Goal: Information Seeking & Learning: Learn about a topic

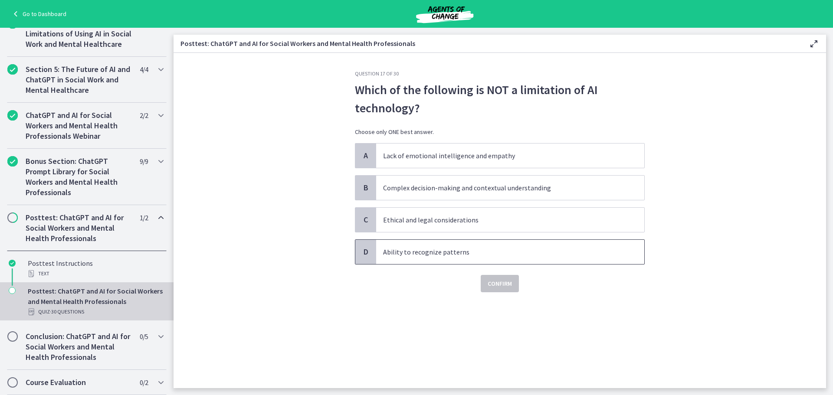
click at [366, 252] on span "D" at bounding box center [365, 252] width 10 height 10
click at [495, 285] on span "Confirm" at bounding box center [499, 283] width 24 height 10
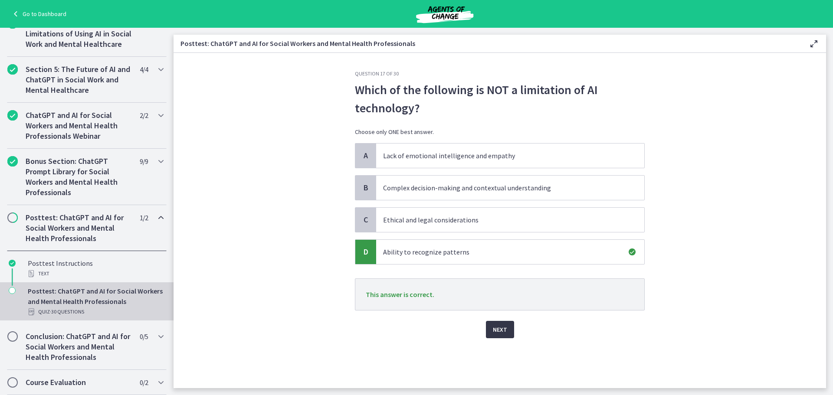
click at [499, 330] on span "Next" at bounding box center [500, 329] width 14 height 10
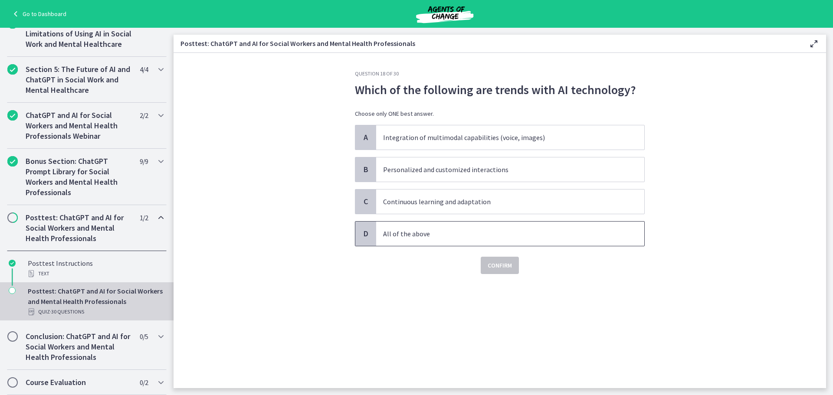
click at [366, 239] on div "D" at bounding box center [365, 234] width 21 height 24
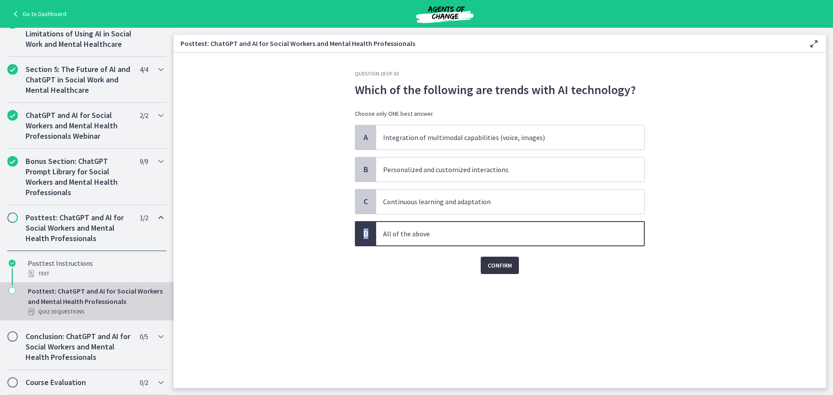
click at [504, 263] on span "Confirm" at bounding box center [499, 265] width 24 height 10
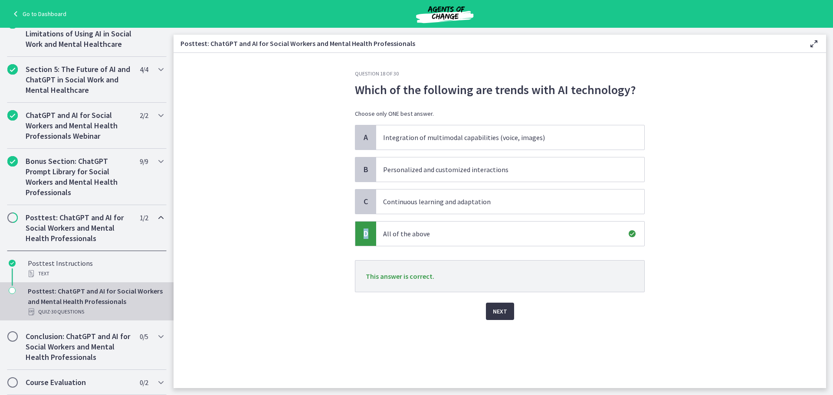
click at [510, 314] on button "Next" at bounding box center [500, 311] width 28 height 17
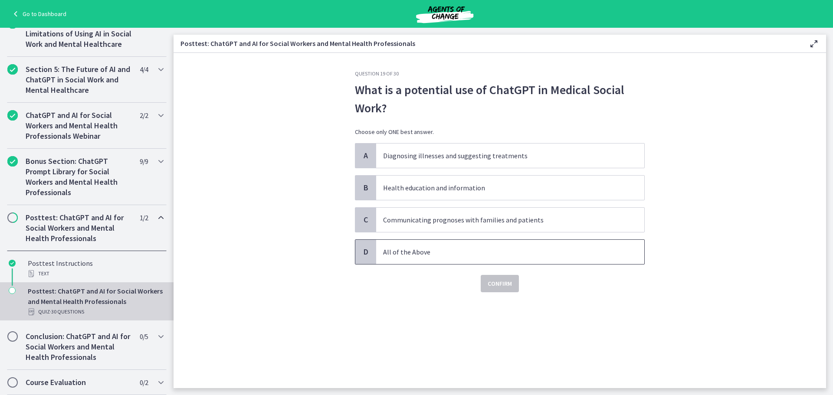
click at [373, 249] on div "D" at bounding box center [365, 252] width 21 height 24
click at [499, 282] on span "Confirm" at bounding box center [499, 283] width 24 height 10
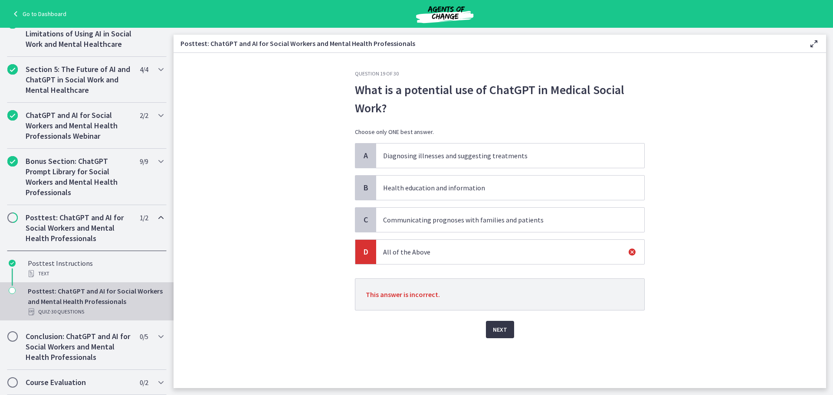
click at [504, 328] on span "Next" at bounding box center [500, 329] width 14 height 10
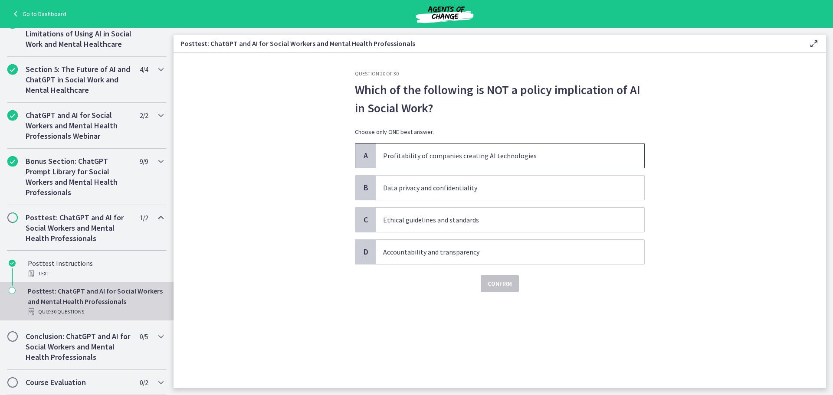
click at [368, 151] on span "A" at bounding box center [365, 155] width 10 height 10
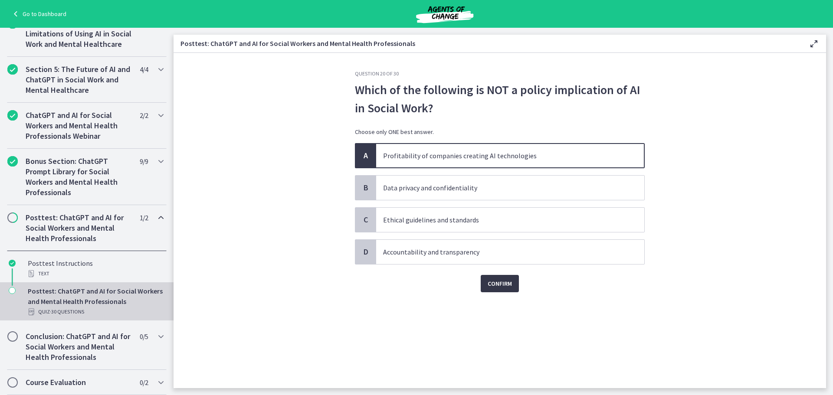
click at [506, 282] on span "Confirm" at bounding box center [499, 283] width 24 height 10
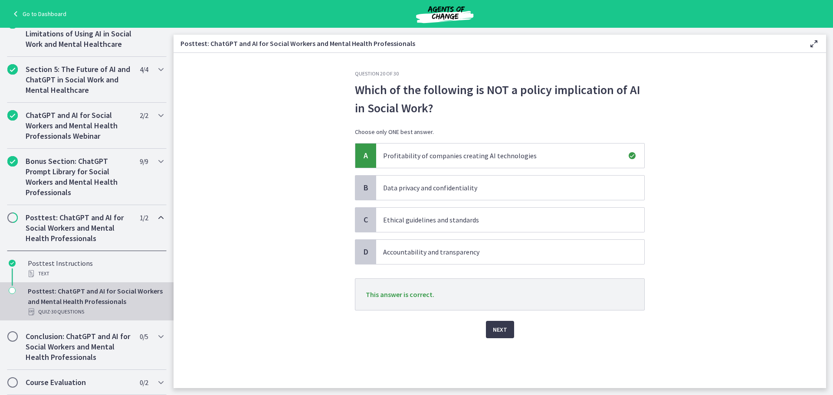
drag, startPoint x: 486, startPoint y: 326, endPoint x: 487, endPoint y: 320, distance: 5.7
click at [486, 325] on div "Next" at bounding box center [500, 325] width 290 height 28
click at [514, 332] on div "Next" at bounding box center [500, 325] width 290 height 28
click at [494, 327] on span "Next" at bounding box center [500, 329] width 14 height 10
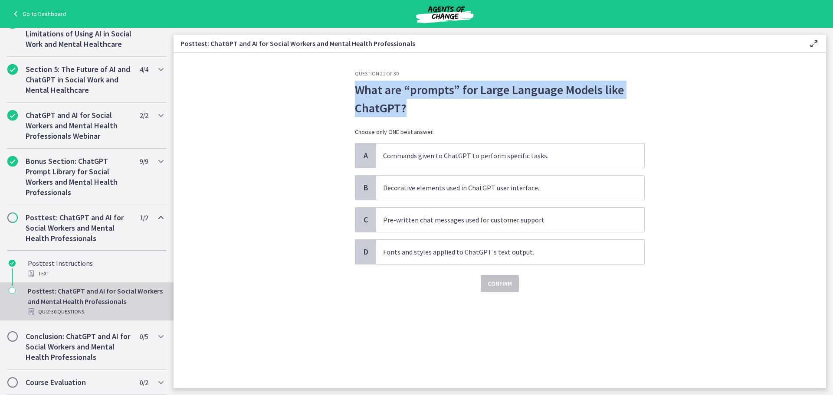
drag, startPoint x: 412, startPoint y: 106, endPoint x: 351, endPoint y: 87, distance: 63.1
click at [351, 87] on div "Question 21 of 30 What are “prompts” for Large Language Models like ChatGPT? Ch…" at bounding box center [500, 229] width 304 height 318
copy p "What are “prompts” for Large Language Models like ChatGPT?"
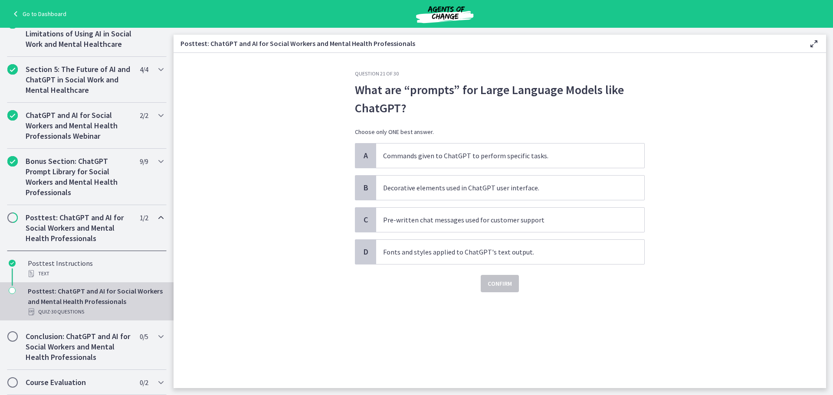
drag, startPoint x: 234, startPoint y: 271, endPoint x: 236, endPoint y: 266, distance: 5.4
click at [235, 271] on section "Question 21 of 30 What are “prompts” for Large Language Models like ChatGPT? Ch…" at bounding box center [499, 220] width 652 height 335
drag, startPoint x: 368, startPoint y: 153, endPoint x: 367, endPoint y: 158, distance: 5.4
click at [368, 153] on span "A" at bounding box center [365, 155] width 10 height 10
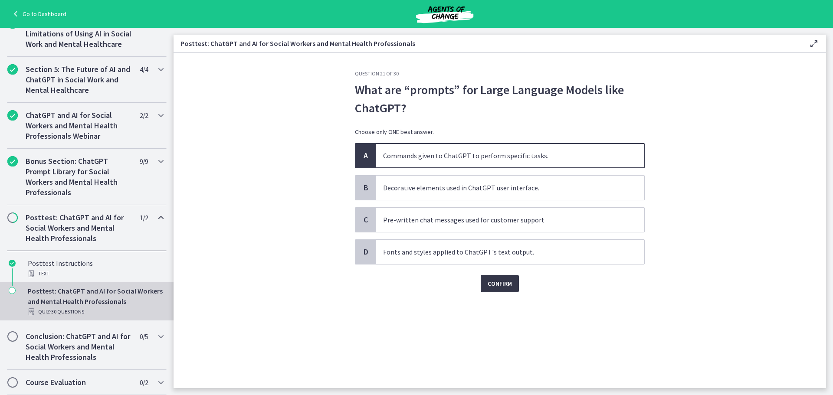
click at [509, 290] on button "Confirm" at bounding box center [500, 283] width 38 height 17
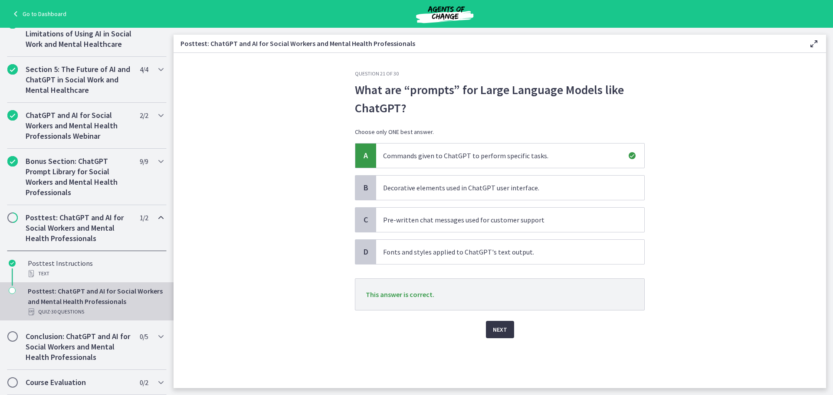
click at [503, 333] on span "Next" at bounding box center [500, 329] width 14 height 10
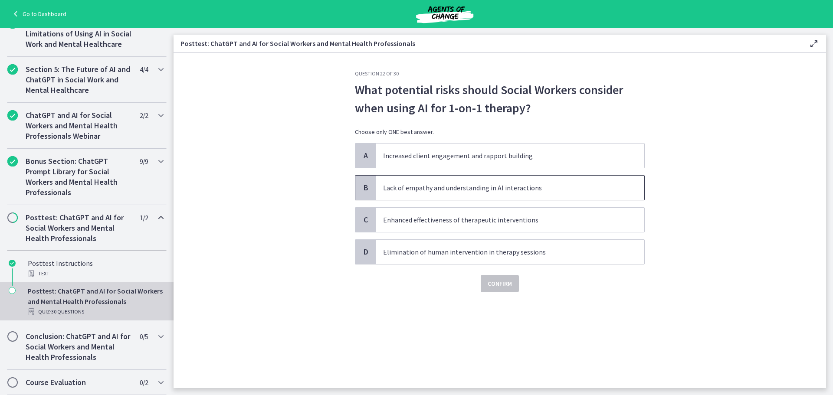
click at [358, 190] on div "B" at bounding box center [365, 188] width 21 height 24
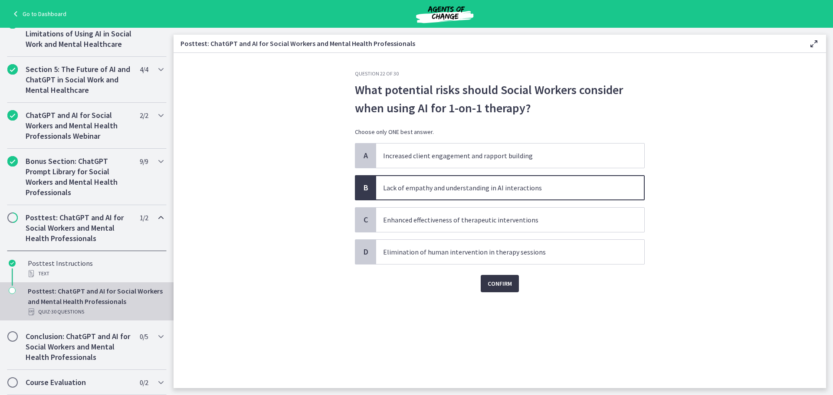
click at [503, 280] on span "Confirm" at bounding box center [499, 283] width 24 height 10
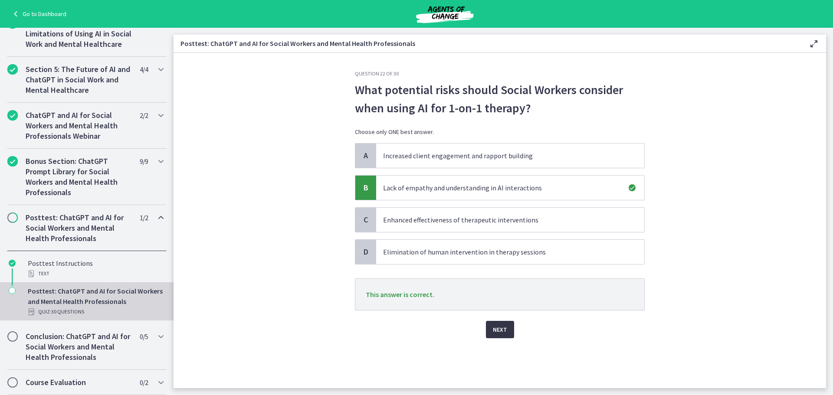
click at [497, 328] on span "Next" at bounding box center [500, 329] width 14 height 10
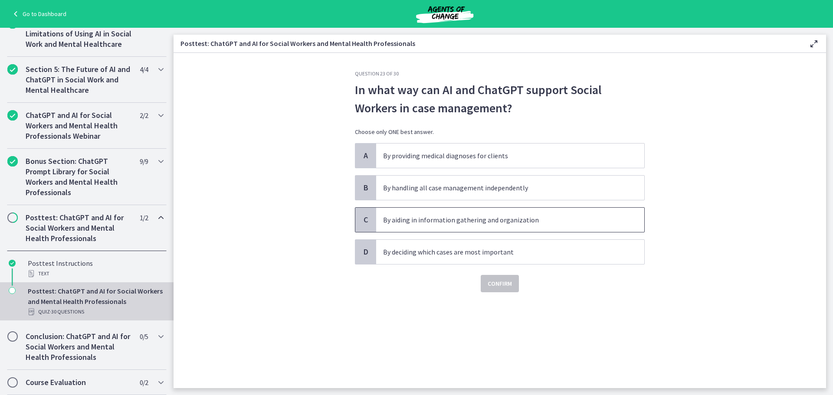
drag, startPoint x: 367, startPoint y: 219, endPoint x: 342, endPoint y: 207, distance: 27.5
click at [367, 219] on span "C" at bounding box center [365, 220] width 10 height 10
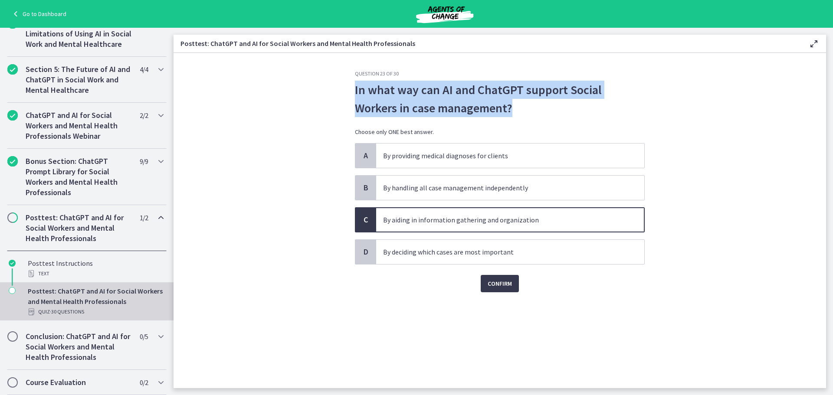
drag, startPoint x: 446, startPoint y: 106, endPoint x: 370, endPoint y: 92, distance: 77.2
click at [350, 90] on div "Question 23 of 30 In what way can AI and ChatGPT support Social Workers in case…" at bounding box center [500, 229] width 304 height 318
copy p "In what way can AI and ChatGPT support Social Workers in case management?"
click at [504, 285] on span "Confirm" at bounding box center [499, 283] width 24 height 10
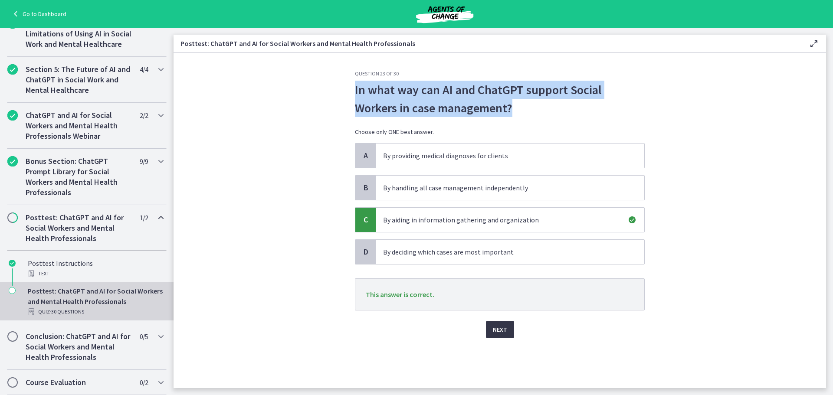
click at [498, 324] on button "Next" at bounding box center [500, 329] width 28 height 17
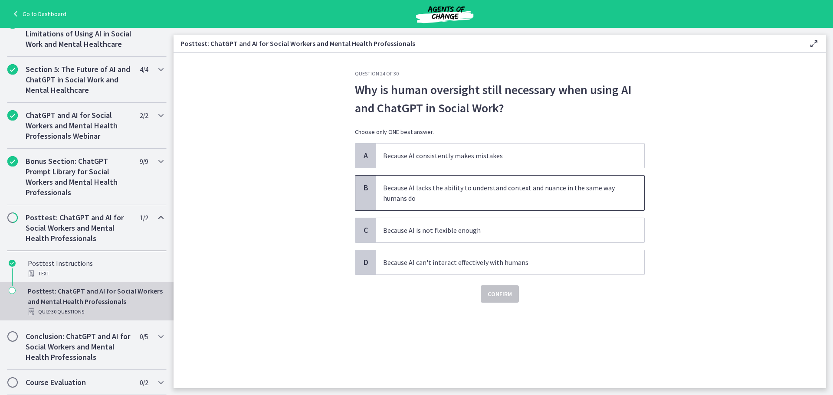
drag, startPoint x: 373, startPoint y: 192, endPoint x: 377, endPoint y: 191, distance: 4.4
click at [373, 192] on div "B" at bounding box center [365, 193] width 21 height 35
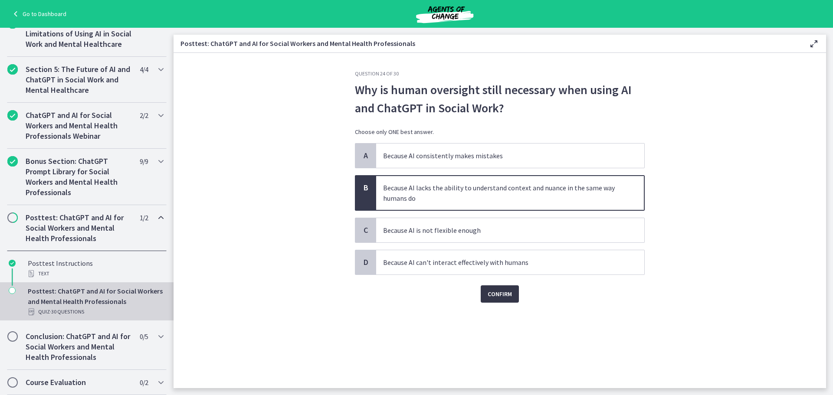
click at [502, 299] on span "Confirm" at bounding box center [499, 294] width 24 height 10
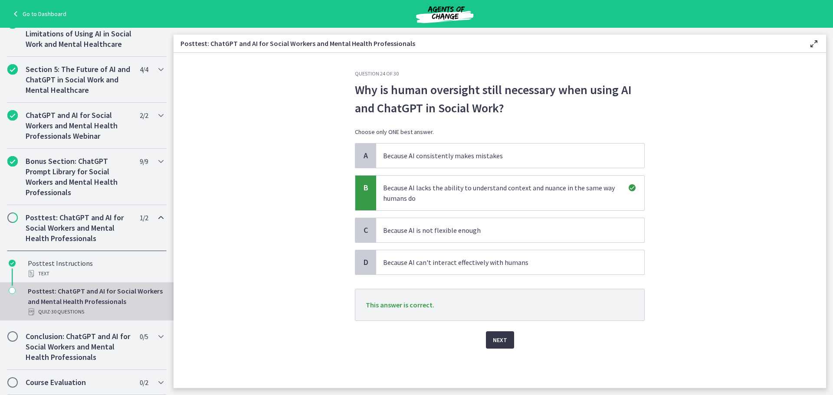
click at [503, 338] on span "Next" at bounding box center [500, 340] width 14 height 10
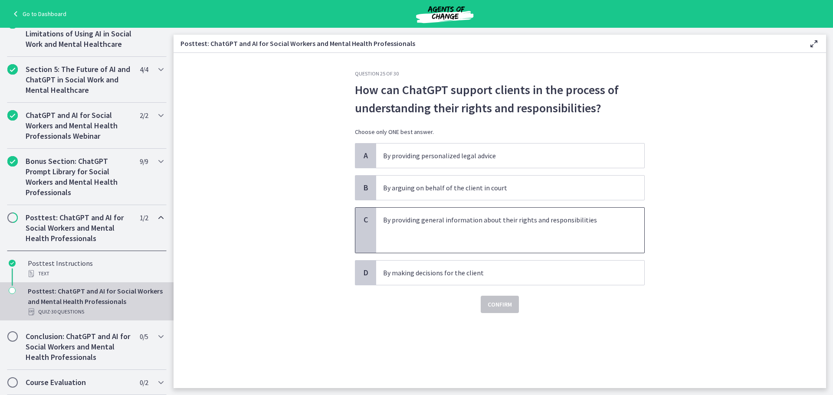
click at [376, 232] on span "By providing general information about their rights and responsibilities" at bounding box center [510, 230] width 268 height 45
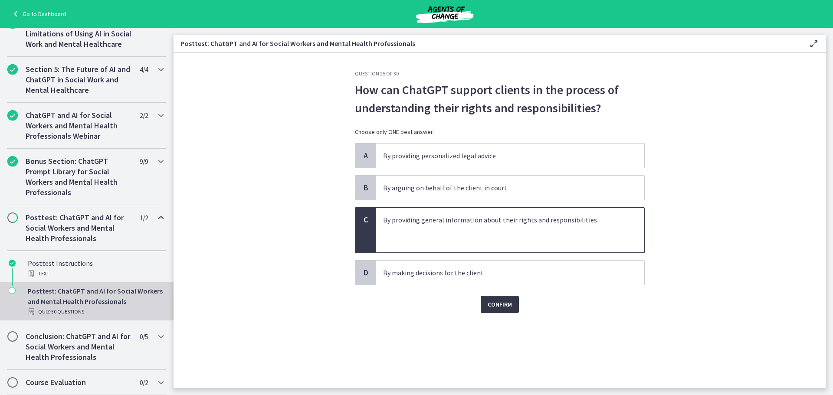
click at [498, 305] on span "Confirm" at bounding box center [499, 304] width 24 height 10
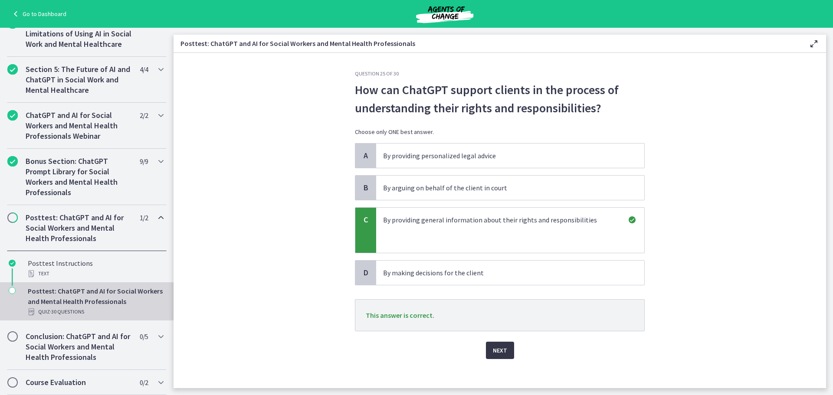
click at [497, 347] on span "Next" at bounding box center [500, 350] width 14 height 10
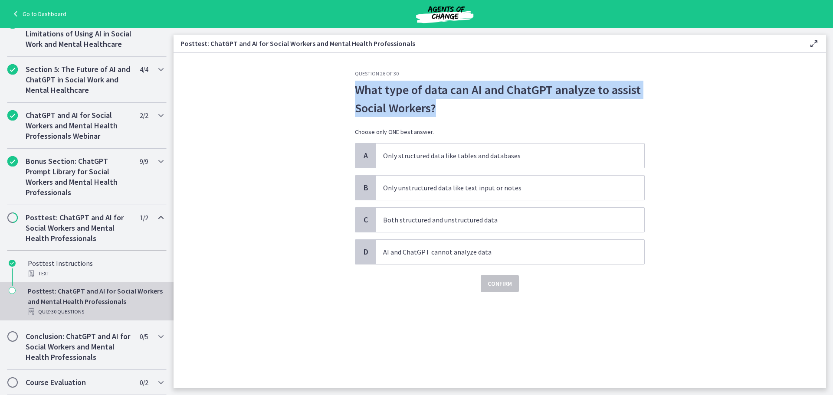
drag, startPoint x: 439, startPoint y: 106, endPoint x: 350, endPoint y: 96, distance: 89.5
click at [350, 96] on div "Question 26 of 30 What type of data can AI and ChatGPT analyze to assist Social…" at bounding box center [500, 229] width 304 height 318
copy p "What type of data can AI and ChatGPT analyze to assist Social Workers?"
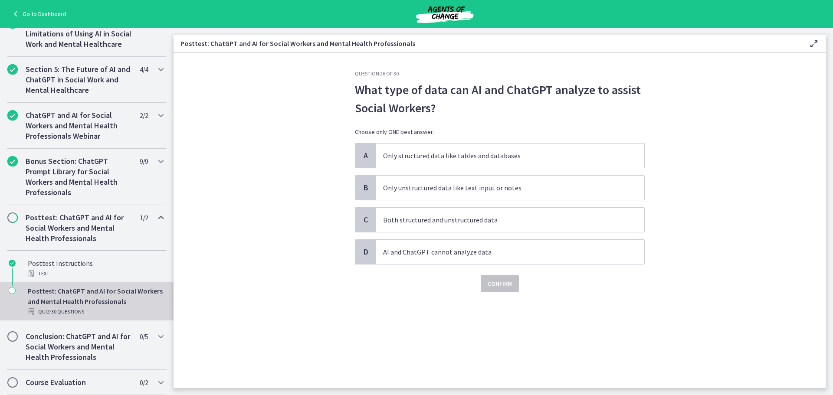
drag, startPoint x: 219, startPoint y: 186, endPoint x: 215, endPoint y: 203, distance: 16.4
click at [219, 189] on section "Question 26 of 30 What type of data can AI and ChatGPT analyze to assist Social…" at bounding box center [499, 220] width 652 height 335
drag, startPoint x: 366, startPoint y: 157, endPoint x: 375, endPoint y: 165, distance: 12.3
click at [366, 157] on span "A" at bounding box center [365, 155] width 10 height 10
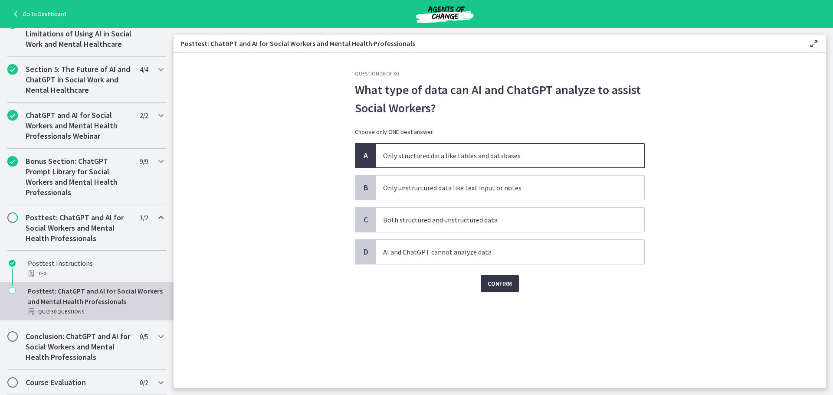
click at [491, 286] on span "Confirm" at bounding box center [499, 283] width 24 height 10
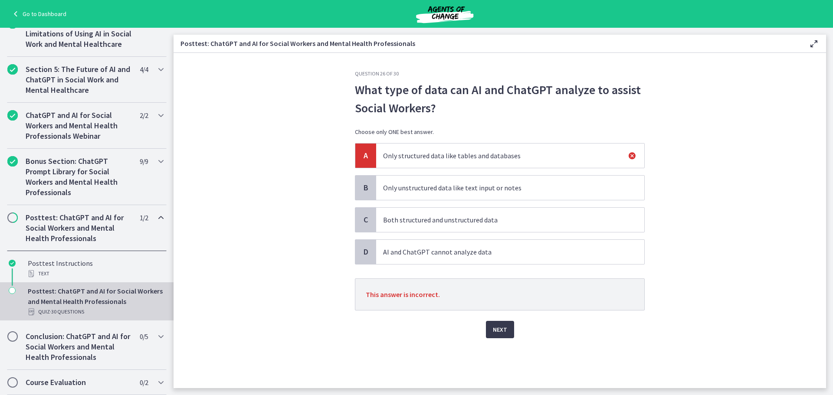
click at [365, 180] on div "B" at bounding box center [365, 188] width 21 height 24
click at [501, 331] on span "Next" at bounding box center [500, 329] width 14 height 10
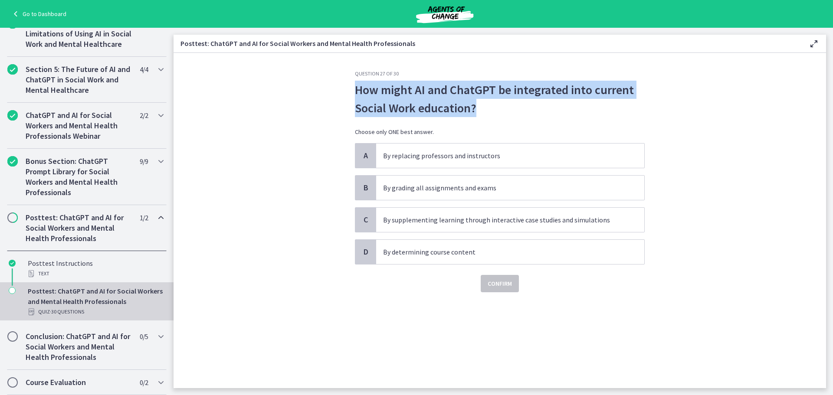
drag, startPoint x: 478, startPoint y: 101, endPoint x: 350, endPoint y: 95, distance: 128.1
click at [350, 95] on div "Question 27 of 30 How might AI and ChatGPT be integrated into current Social Wo…" at bounding box center [500, 229] width 304 height 318
copy p "How might AI and ChatGPT be integrated into current Social Work education?"
click at [510, 219] on p "By supplementing learning through interactive case studies and simulations" at bounding box center [501, 220] width 237 height 10
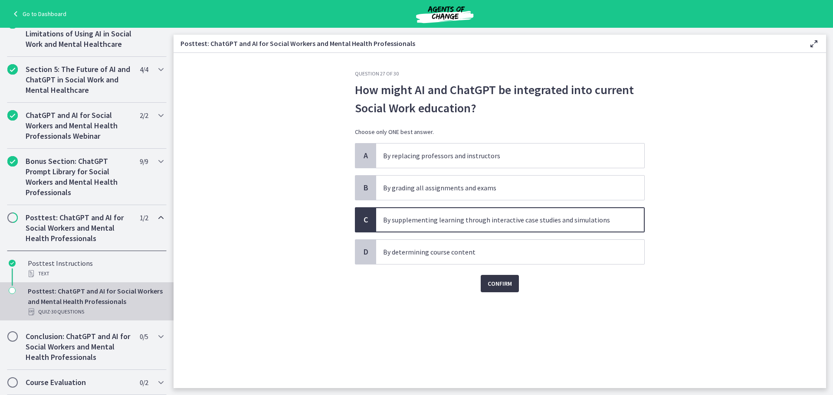
click at [499, 288] on span "Confirm" at bounding box center [499, 283] width 24 height 10
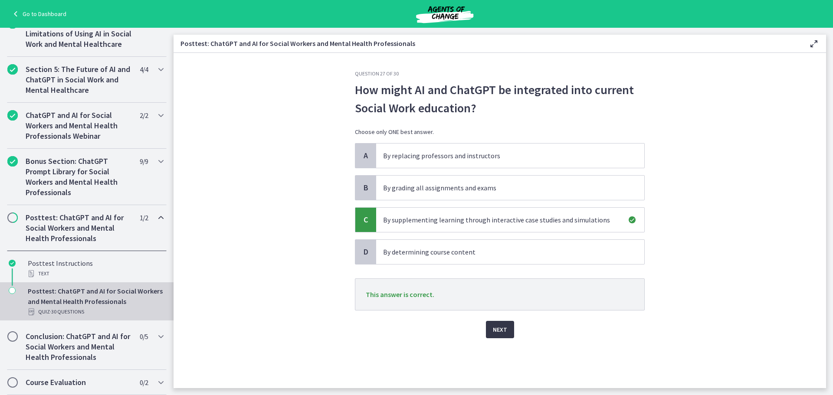
click at [503, 327] on span "Next" at bounding box center [500, 329] width 14 height 10
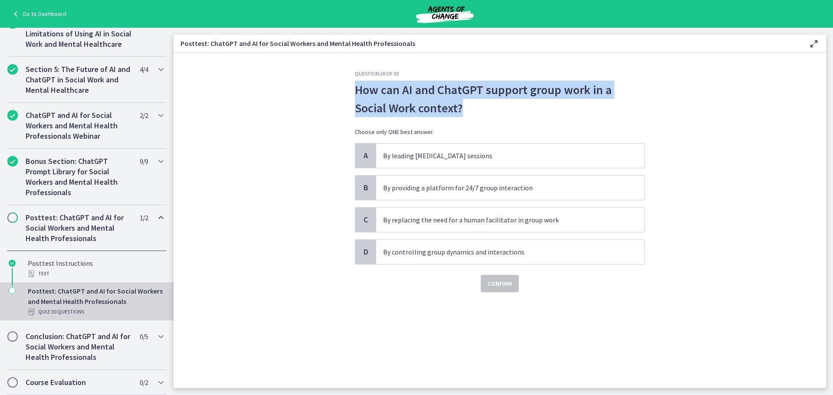
drag, startPoint x: 440, startPoint y: 106, endPoint x: 354, endPoint y: 86, distance: 88.7
click at [354, 86] on div "Question 28 of 30 How can AI and ChatGPT support group work in a Social Work co…" at bounding box center [500, 229] width 304 height 318
drag, startPoint x: 357, startPoint y: 101, endPoint x: 348, endPoint y: 104, distance: 9.2
copy p "How can AI and ChatGPT support group work in a Social Work context?"
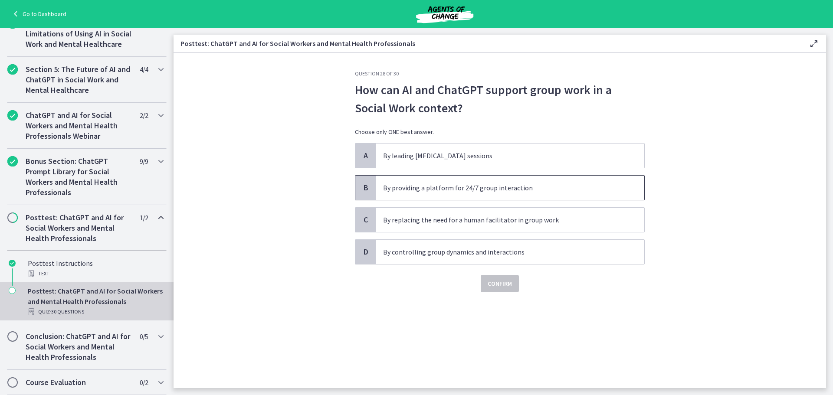
click at [406, 184] on p "By providing a platform for 24/7 group interaction" at bounding box center [501, 188] width 237 height 10
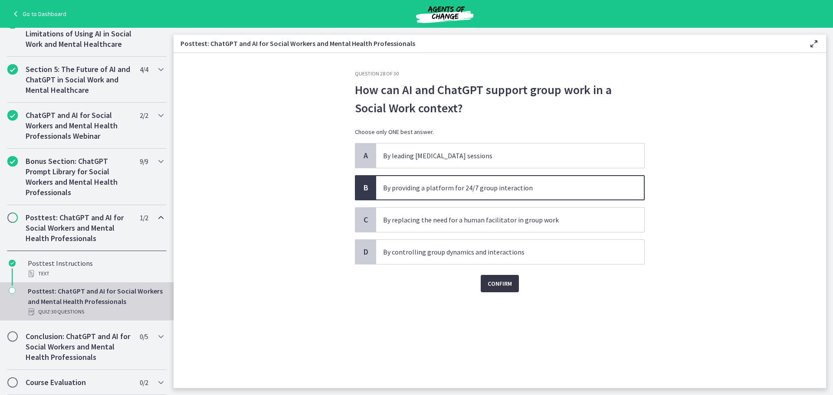
click at [494, 282] on span "Confirm" at bounding box center [499, 283] width 24 height 10
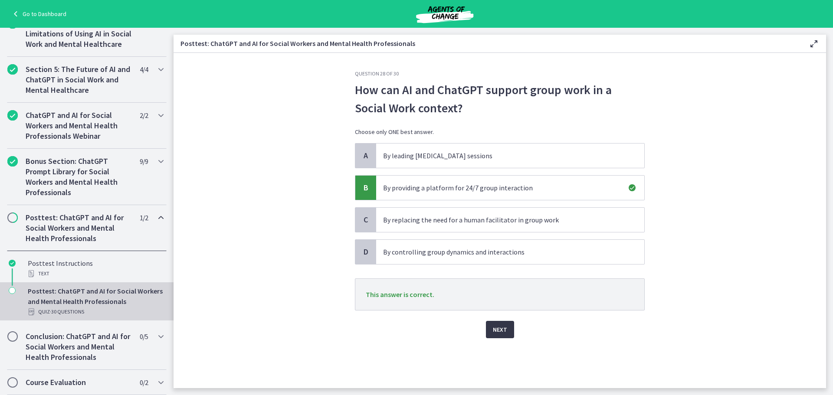
click at [499, 327] on span "Next" at bounding box center [500, 329] width 14 height 10
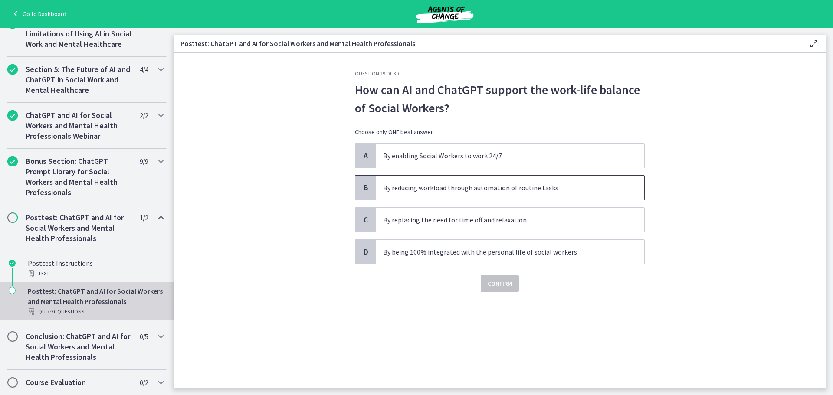
click at [373, 193] on div "B" at bounding box center [365, 188] width 21 height 24
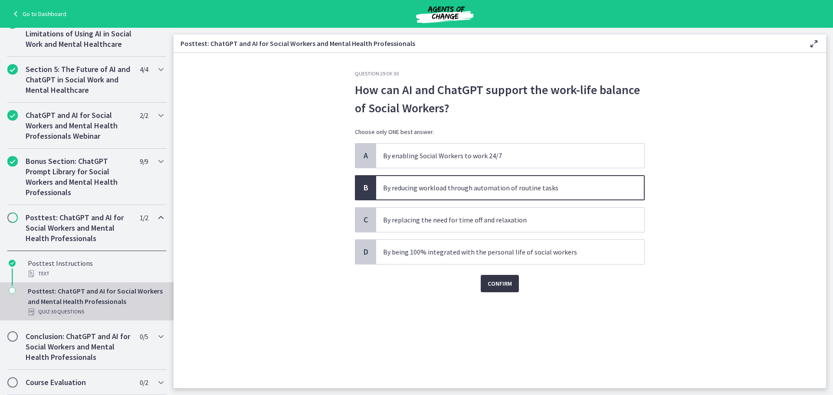
click at [500, 279] on button "Confirm" at bounding box center [500, 283] width 38 height 17
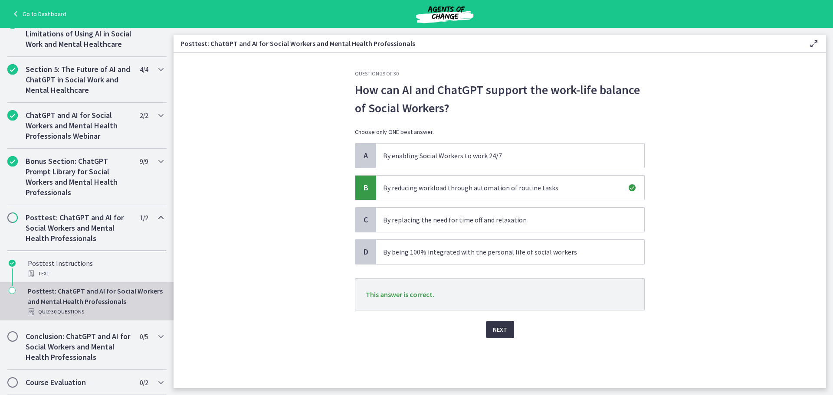
click at [496, 332] on span "Next" at bounding box center [500, 329] width 14 height 10
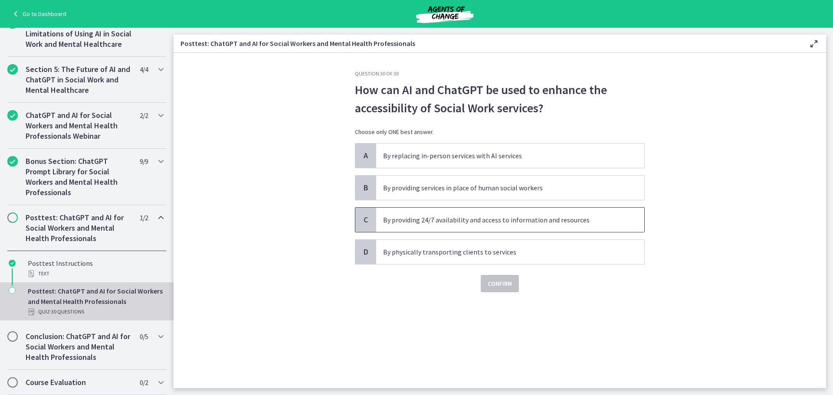
click at [369, 221] on span "C" at bounding box center [365, 220] width 10 height 10
click at [500, 284] on span "Confirm" at bounding box center [499, 283] width 24 height 10
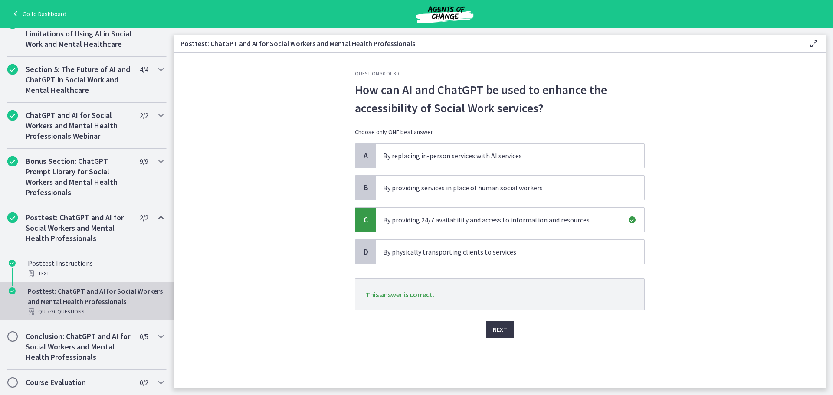
click at [510, 337] on button "Next" at bounding box center [500, 329] width 28 height 17
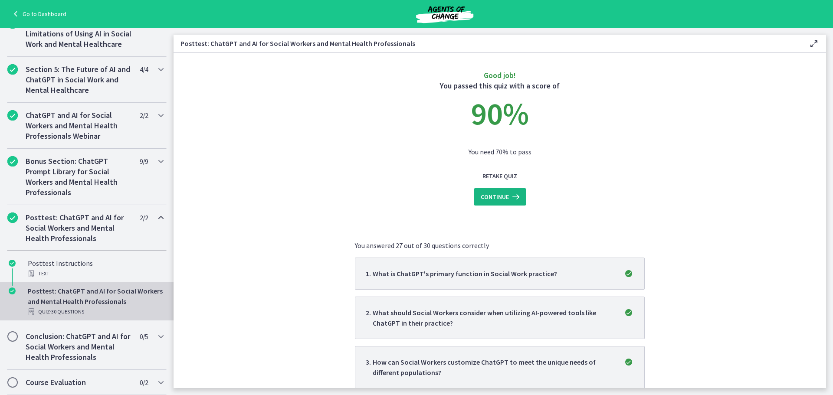
click at [494, 195] on span "Continue" at bounding box center [495, 197] width 28 height 10
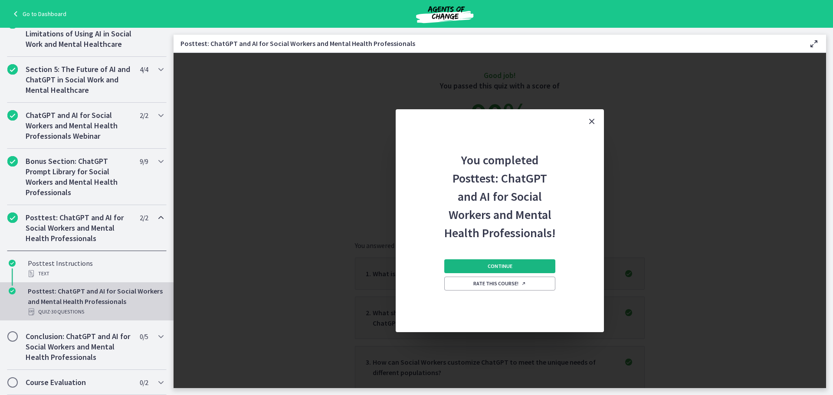
click at [493, 266] on span "Continue" at bounding box center [499, 266] width 25 height 7
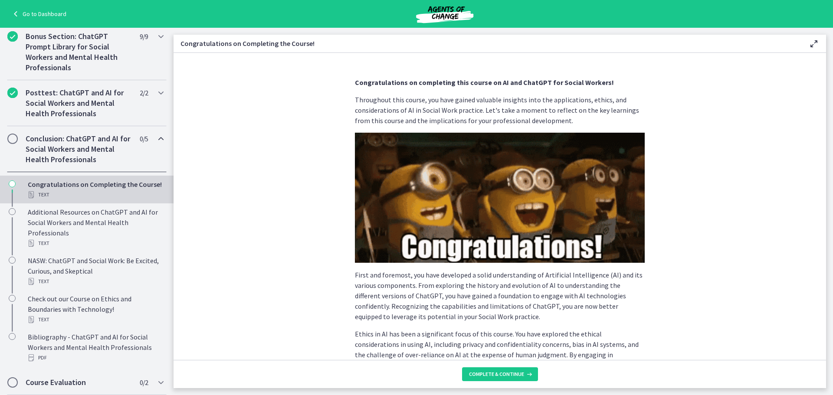
scroll to position [458, 0]
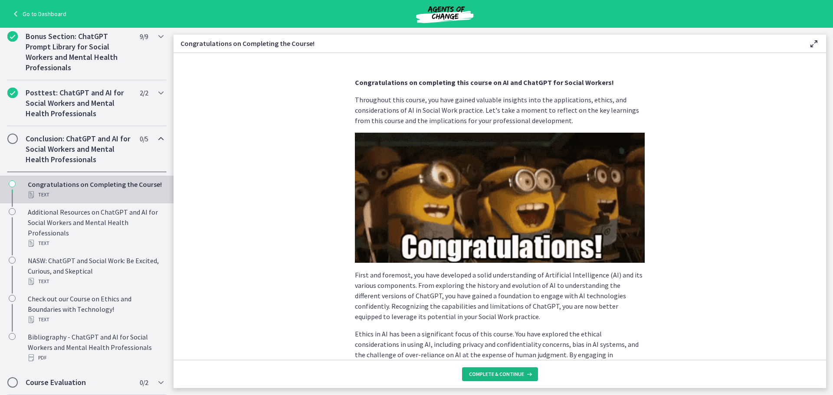
click at [496, 373] on span "Complete & continue" at bounding box center [496, 374] width 55 height 7
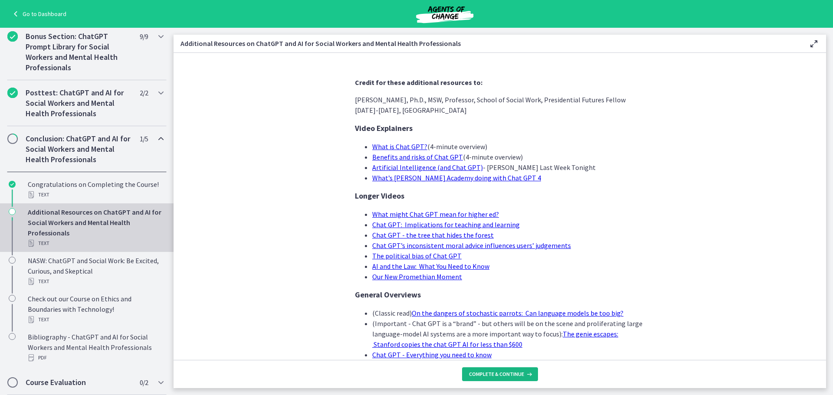
click at [491, 372] on span "Complete & continue" at bounding box center [496, 374] width 55 height 7
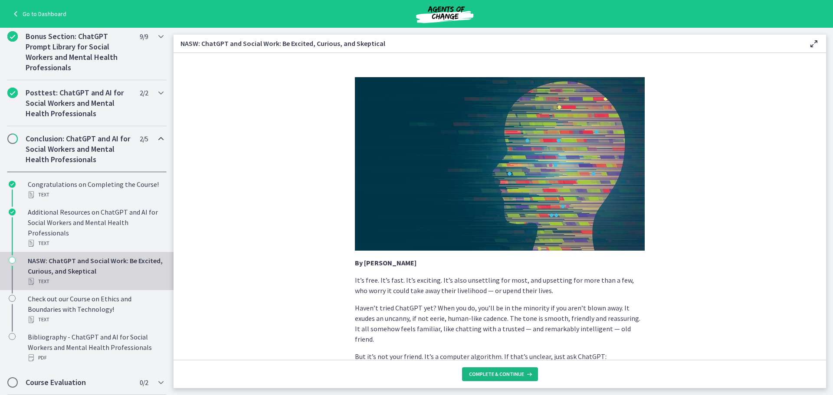
click at [489, 374] on span "Complete & continue" at bounding box center [496, 374] width 55 height 7
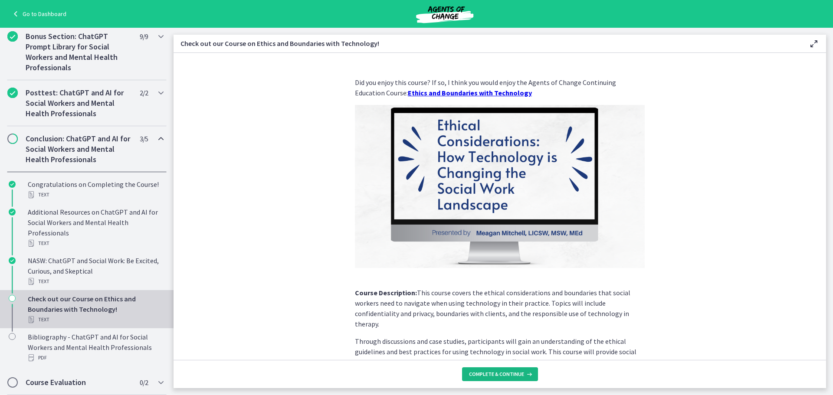
click at [481, 373] on span "Complete & continue" at bounding box center [496, 374] width 55 height 7
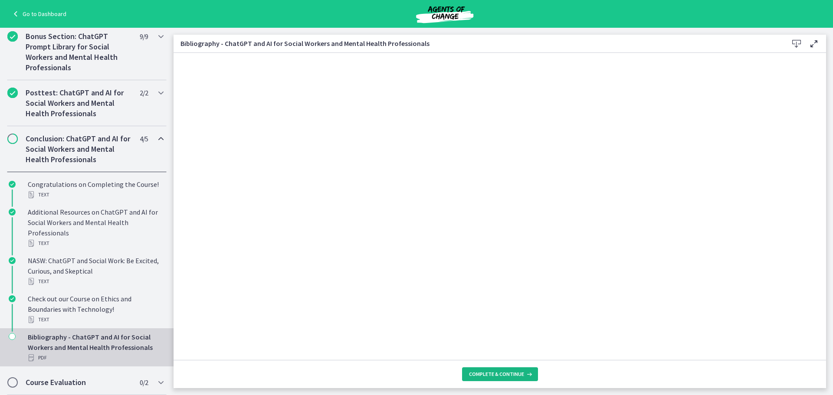
click at [510, 367] on footer "Complete & continue" at bounding box center [499, 374] width 652 height 28
click at [504, 373] on span "Complete & continue" at bounding box center [496, 374] width 55 height 7
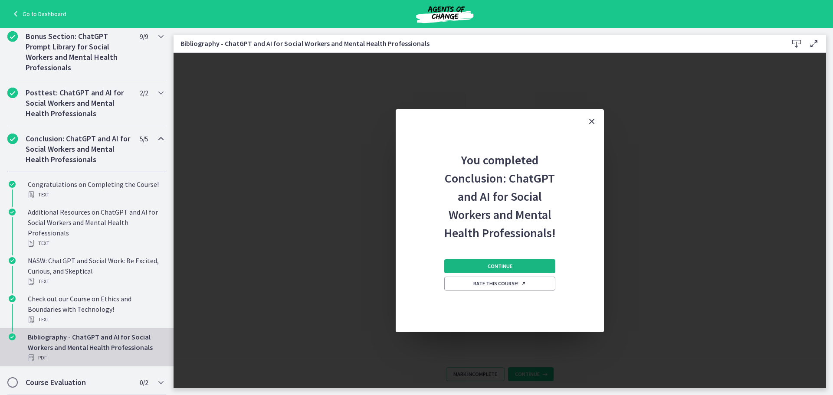
click at [503, 268] on span "Continue" at bounding box center [499, 266] width 25 height 7
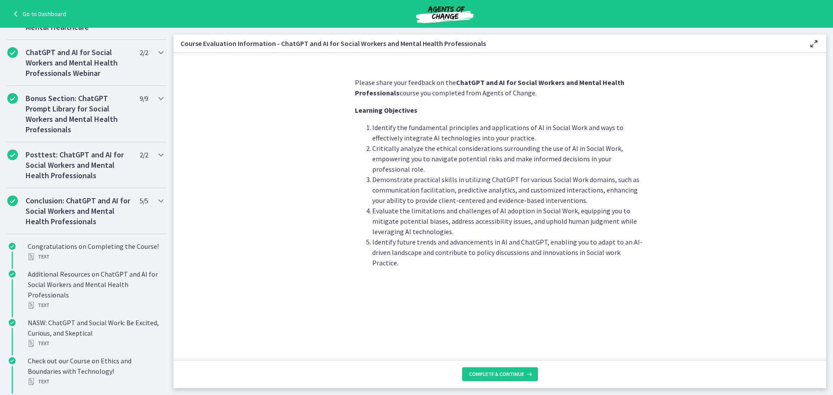
scroll to position [344, 0]
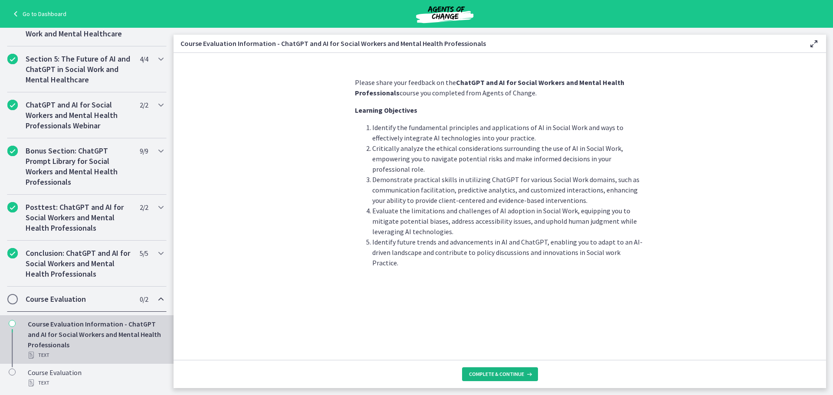
click at [506, 374] on span "Complete & continue" at bounding box center [496, 374] width 55 height 7
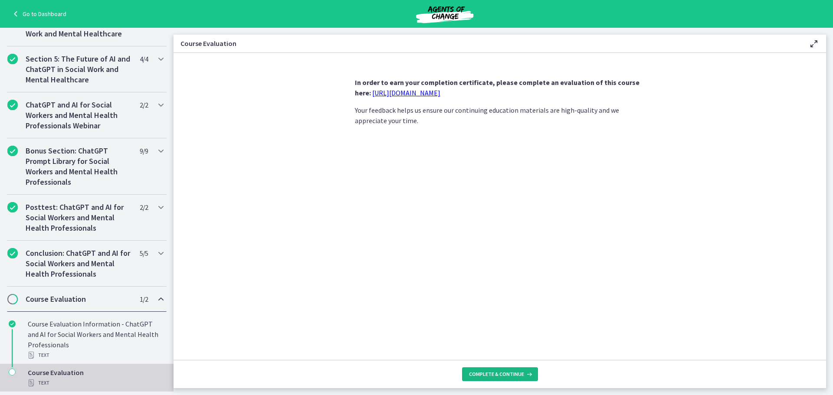
click at [494, 371] on span "Complete & continue" at bounding box center [496, 374] width 55 height 7
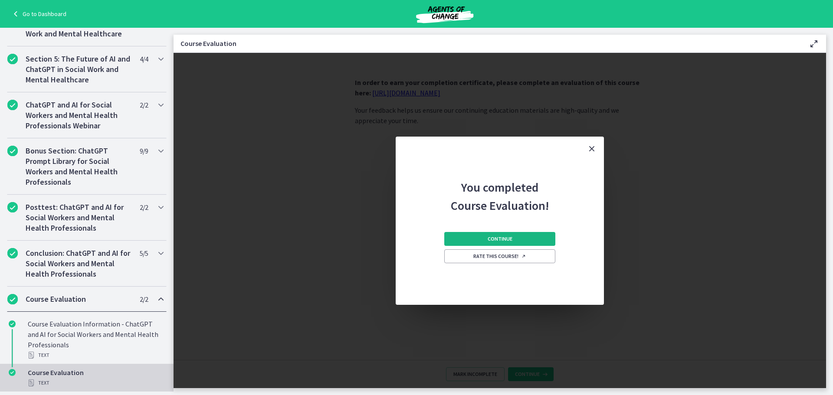
click at [490, 236] on span "Continue" at bounding box center [499, 238] width 25 height 7
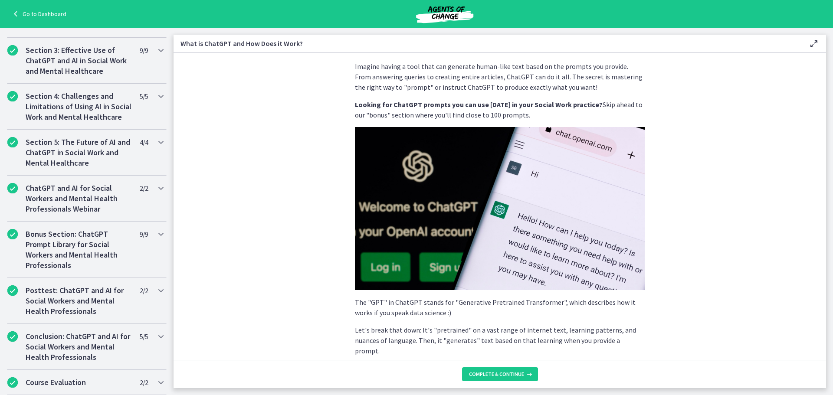
scroll to position [130, 0]
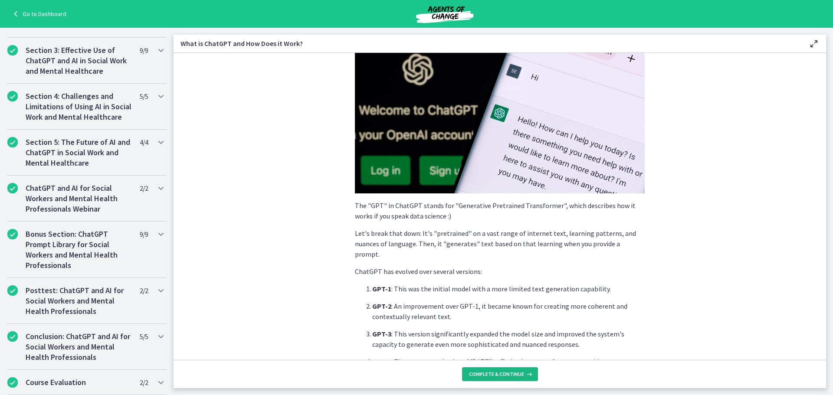
click at [509, 373] on span "Complete & continue" at bounding box center [496, 374] width 55 height 7
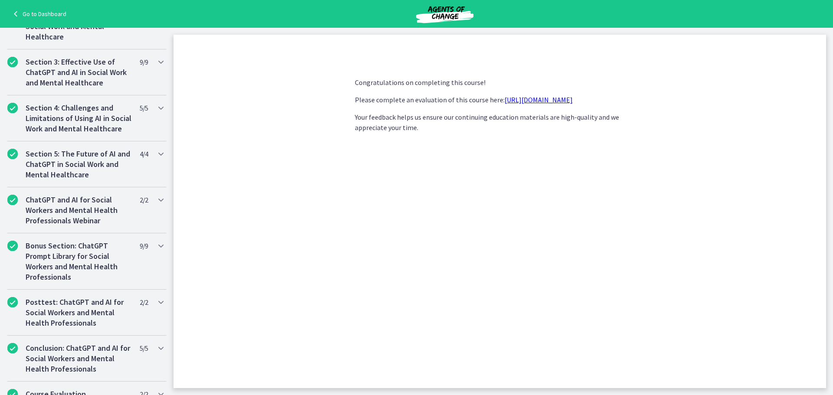
scroll to position [397, 0]
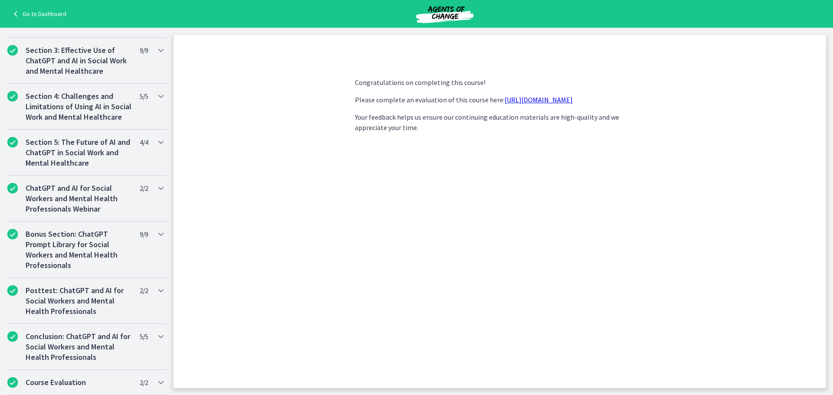
click at [539, 98] on link "[URL][DOMAIN_NAME]" at bounding box center [538, 99] width 68 height 9
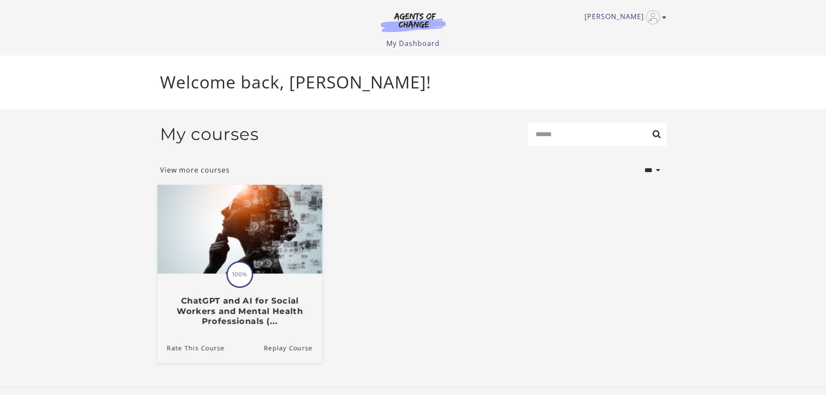
click at [259, 242] on img at bounding box center [239, 229] width 165 height 89
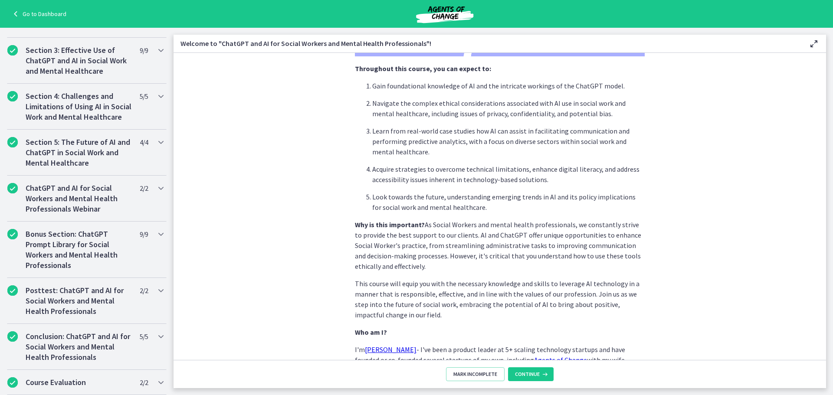
scroll to position [363, 0]
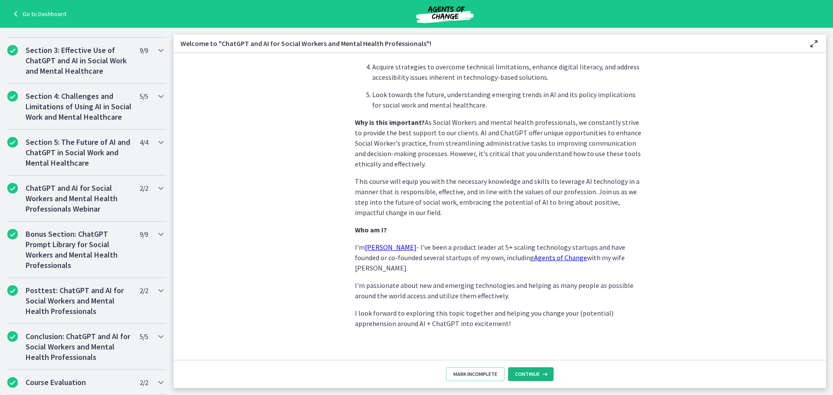
click at [519, 375] on span "Continue" at bounding box center [527, 374] width 25 height 7
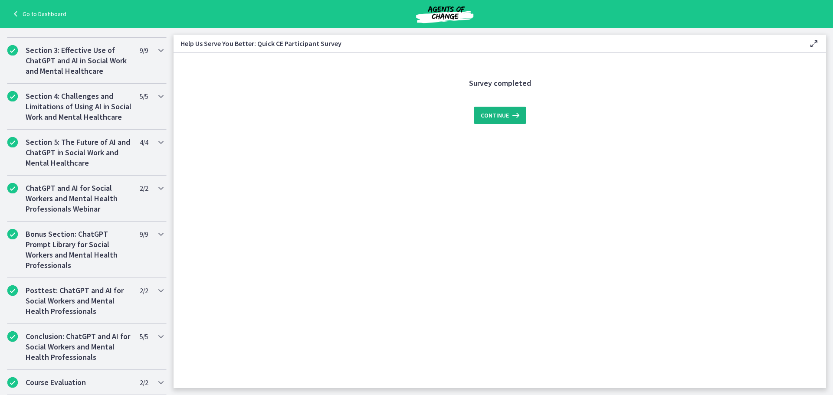
click at [514, 119] on icon at bounding box center [515, 115] width 12 height 10
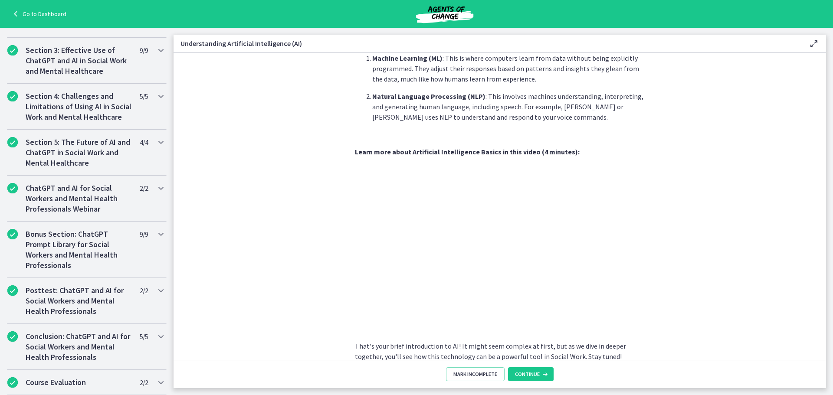
scroll to position [330, 0]
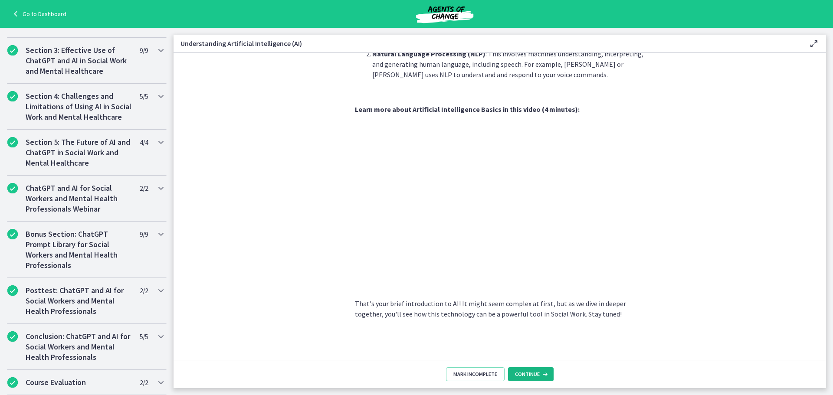
click at [529, 375] on span "Continue" at bounding box center [527, 374] width 25 height 7
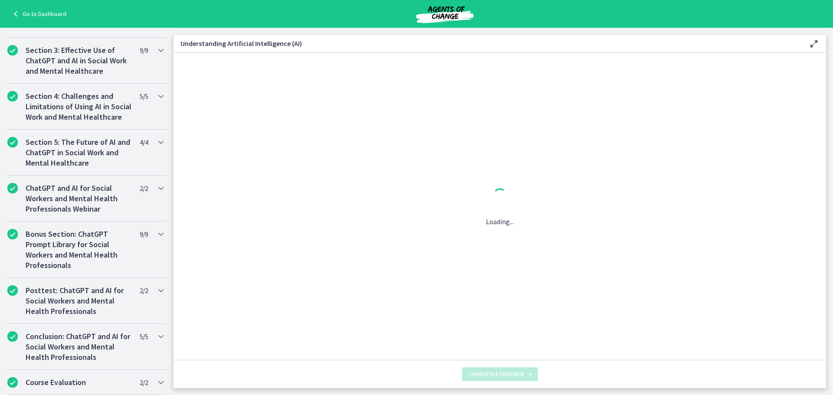
scroll to position [0, 0]
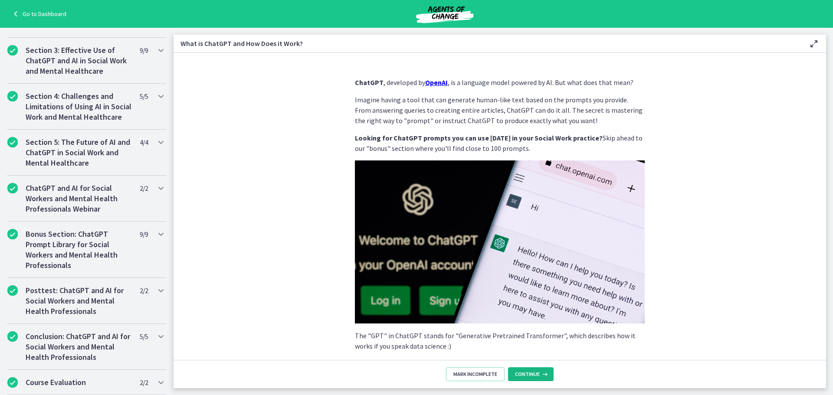
click at [527, 372] on span "Continue" at bounding box center [527, 374] width 25 height 7
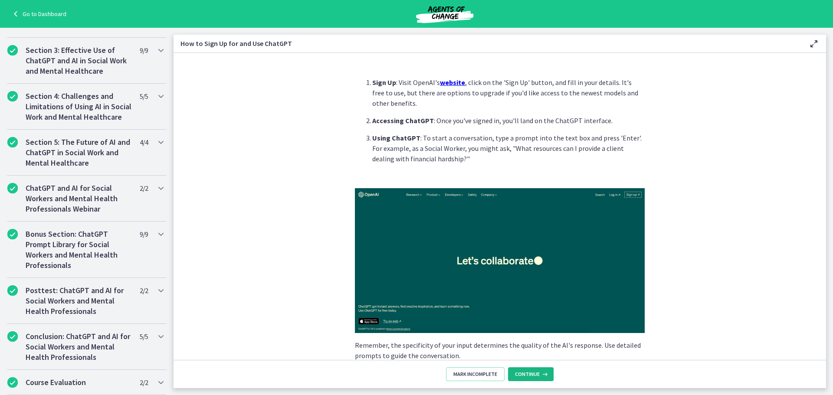
click at [526, 373] on span "Continue" at bounding box center [527, 374] width 25 height 7
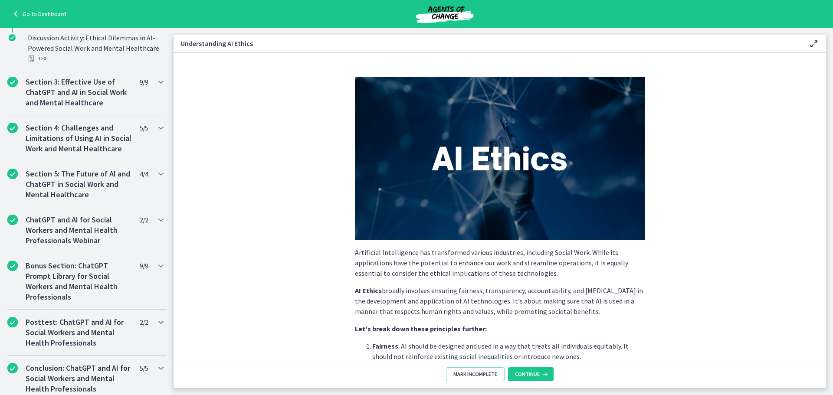
scroll to position [484, 0]
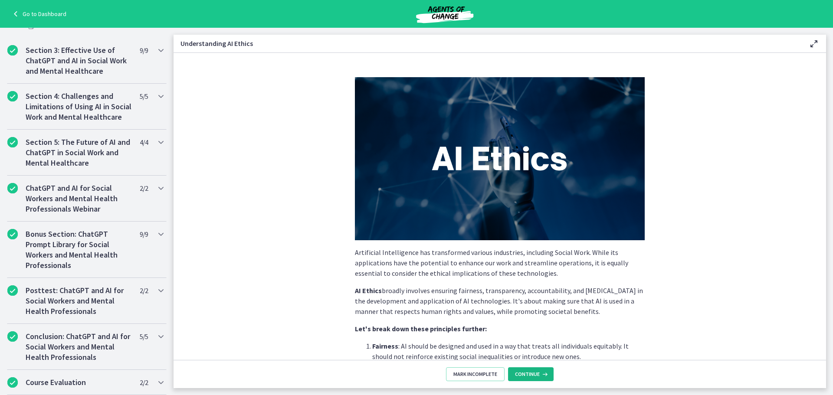
click at [526, 372] on span "Continue" at bounding box center [527, 374] width 25 height 7
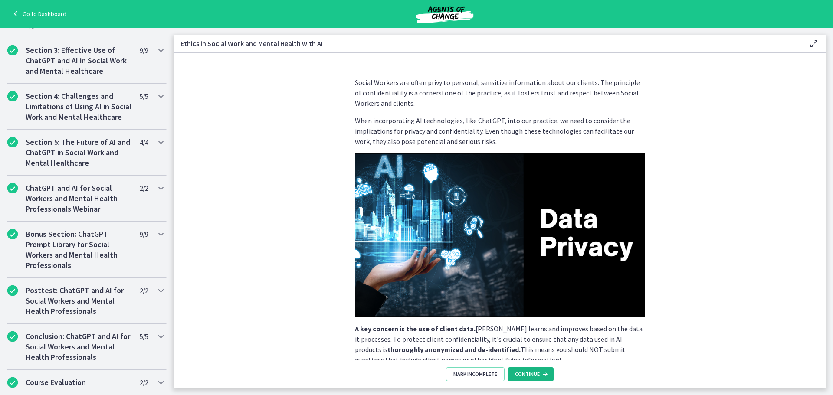
click at [523, 372] on span "Continue" at bounding box center [527, 374] width 25 height 7
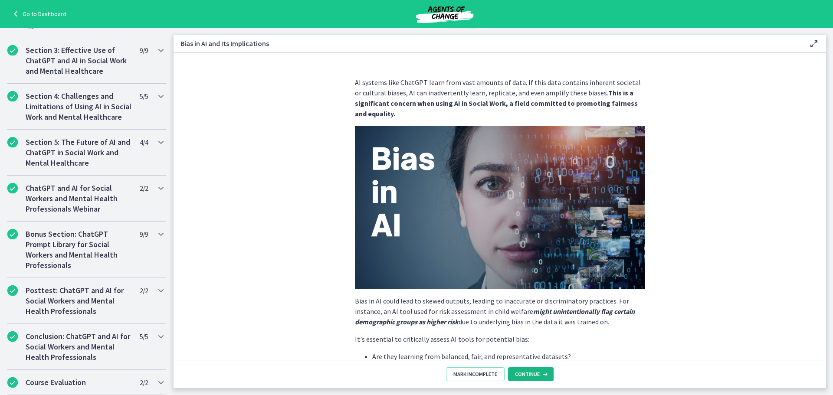
click at [523, 373] on span "Continue" at bounding box center [527, 374] width 25 height 7
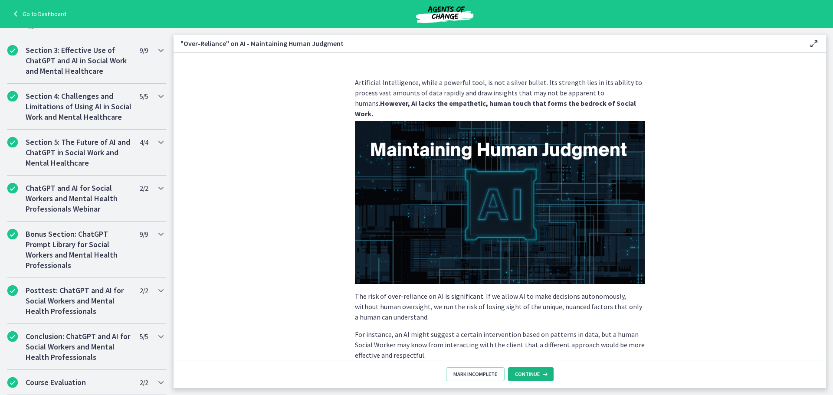
click at [524, 373] on span "Continue" at bounding box center [527, 374] width 25 height 7
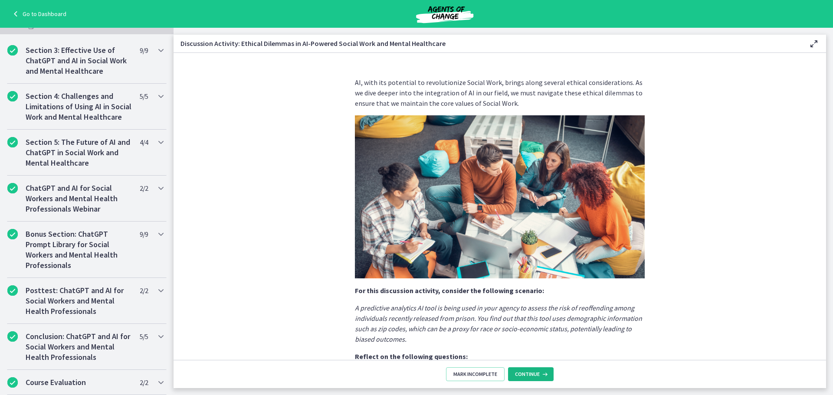
click at [524, 373] on span "Continue" at bounding box center [527, 374] width 25 height 7
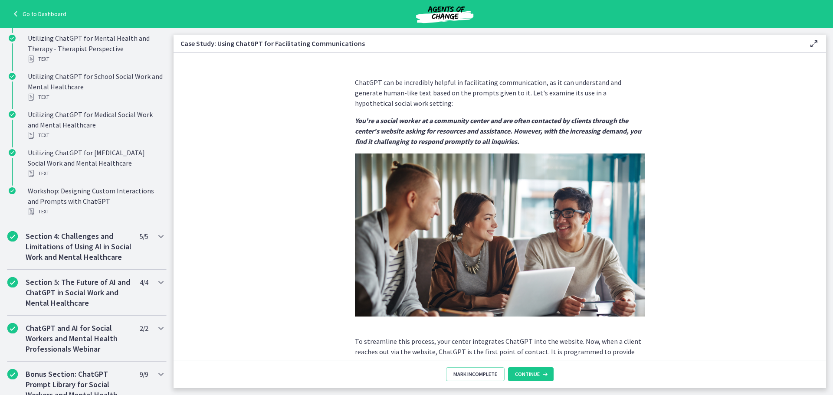
scroll to position [647, 0]
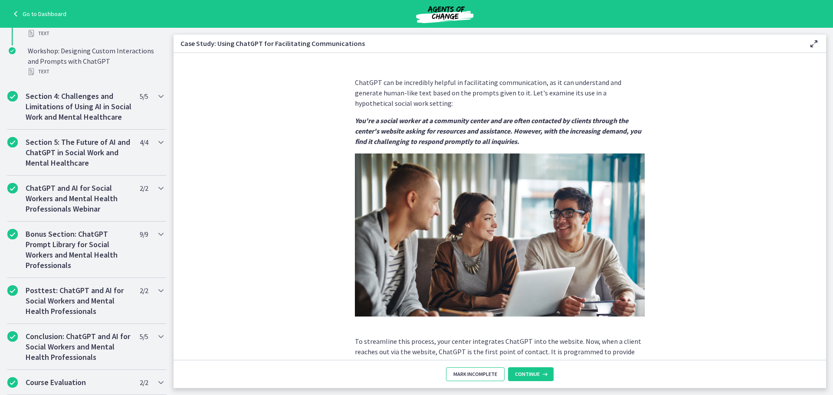
click at [487, 369] on button "Mark Incomplete" at bounding box center [475, 374] width 59 height 14
click at [494, 374] on span "Complete & continue" at bounding box center [496, 374] width 55 height 7
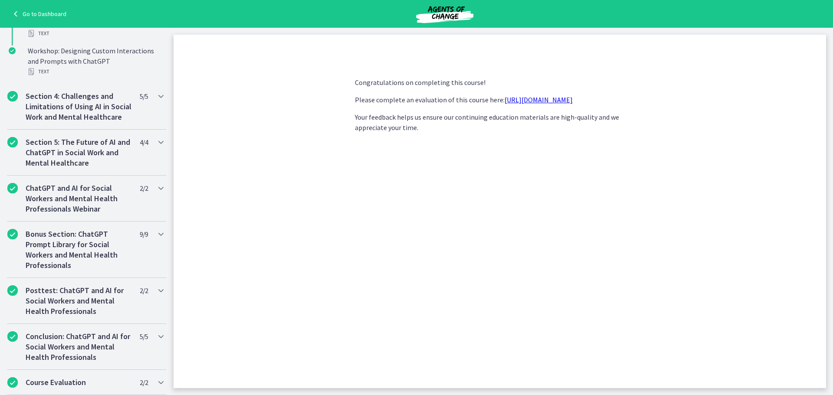
click at [519, 100] on link "[URL][DOMAIN_NAME]" at bounding box center [538, 99] width 68 height 9
